Goal: Check status

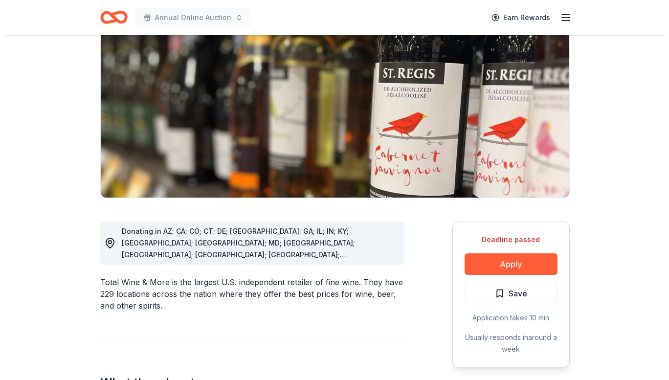
scroll to position [105, 0]
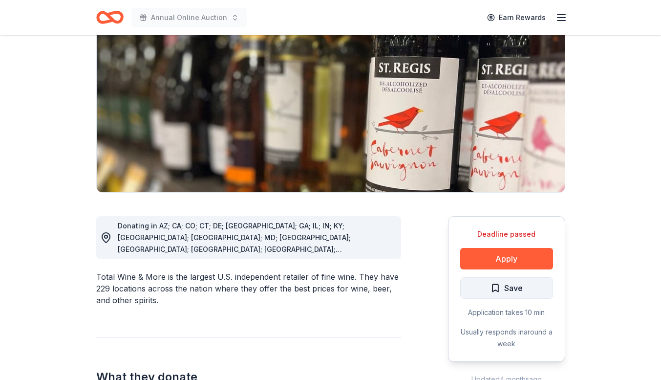
click at [498, 286] on span "Save" at bounding box center [507, 288] width 32 height 13
click at [510, 261] on button "Apply" at bounding box center [507, 259] width 93 height 22
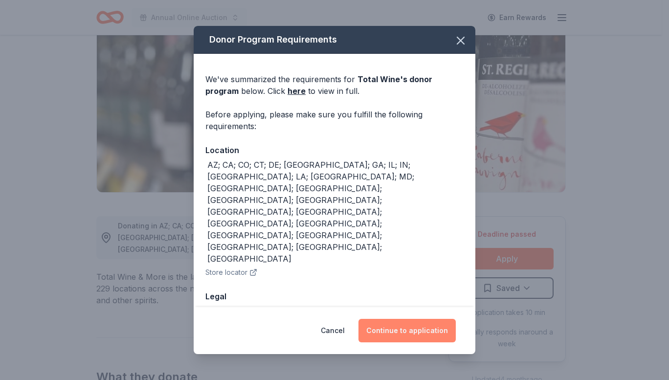
click at [407, 319] on button "Continue to application" at bounding box center [406, 330] width 97 height 23
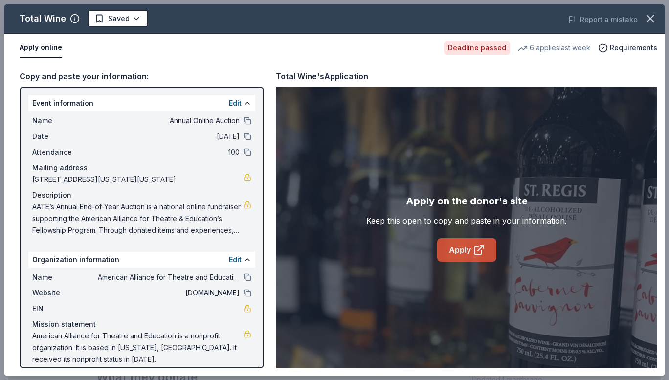
click at [476, 251] on icon at bounding box center [479, 250] width 12 height 12
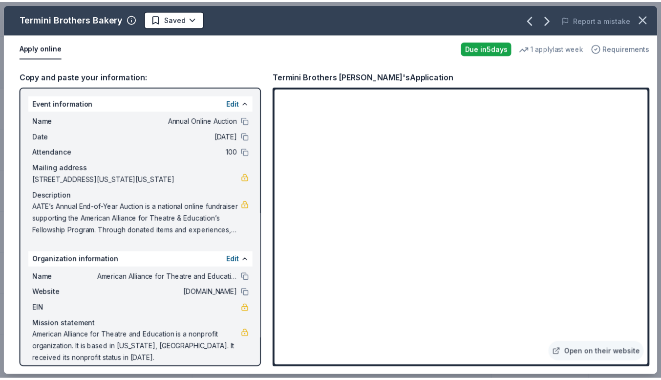
scroll to position [691, 0]
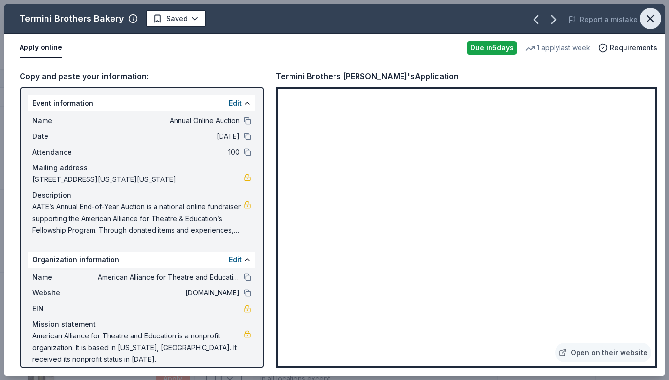
click at [651, 22] on icon "button" at bounding box center [650, 19] width 14 height 14
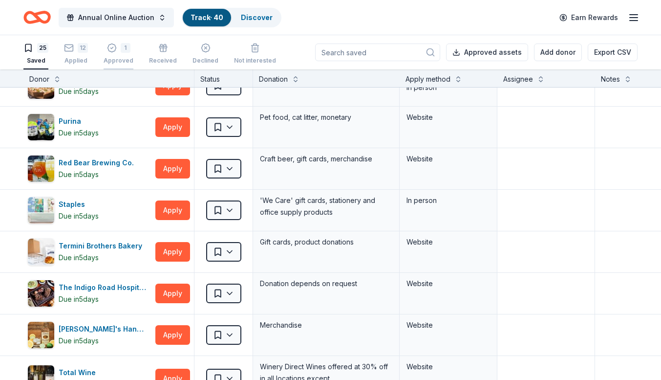
click at [117, 51] on div "1" at bounding box center [119, 48] width 30 height 10
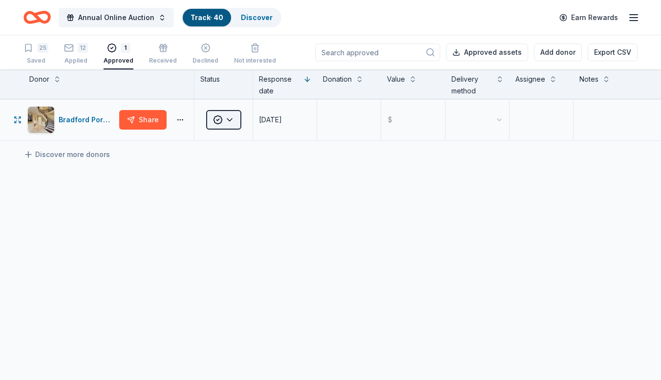
click at [235, 123] on html "Annual Online Auction Track · 40 Discover Earn Rewards 25 Saved 12 Applied 1 Ap…" at bounding box center [330, 190] width 661 height 380
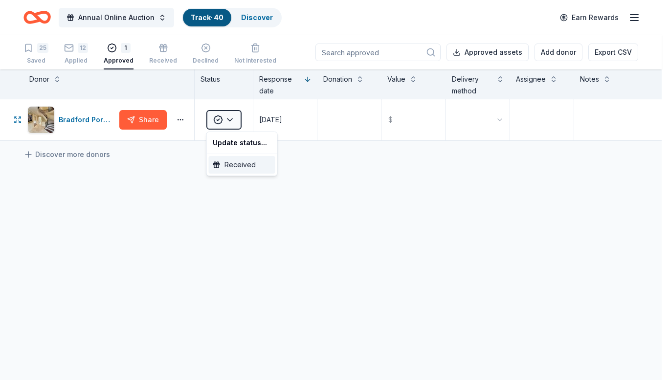
click at [239, 171] on div "Received" at bounding box center [242, 165] width 66 height 18
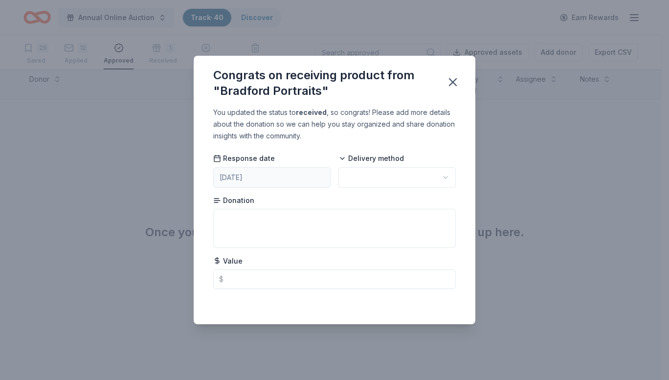
click at [387, 174] on html "Annual Online Auction Track · 40 Discover Earn Rewards 25 Saved 12 Applied Appr…" at bounding box center [334, 190] width 669 height 380
click at [450, 83] on html "Annual Online Auction Track · 40 Discover Earn Rewards 25 Saved 12 Applied Appr…" at bounding box center [334, 190] width 669 height 380
click at [446, 76] on icon "button" at bounding box center [453, 82] width 14 height 14
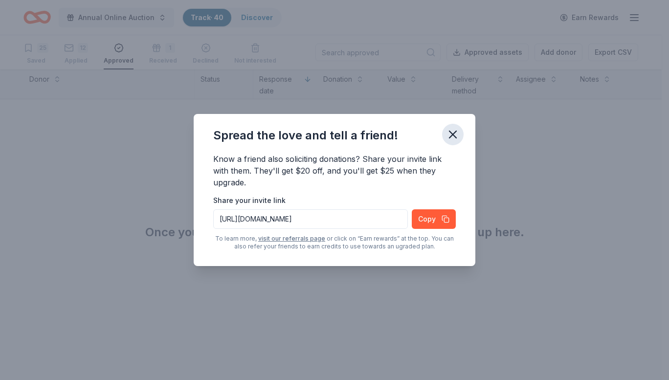
click at [451, 130] on icon "button" at bounding box center [453, 135] width 14 height 14
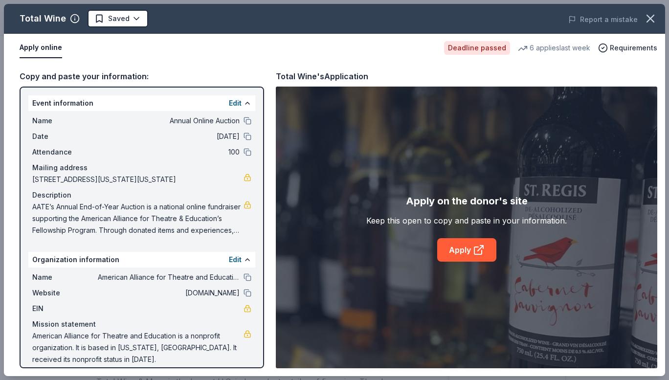
scroll to position [105, 0]
